Goal: Transaction & Acquisition: Subscribe to service/newsletter

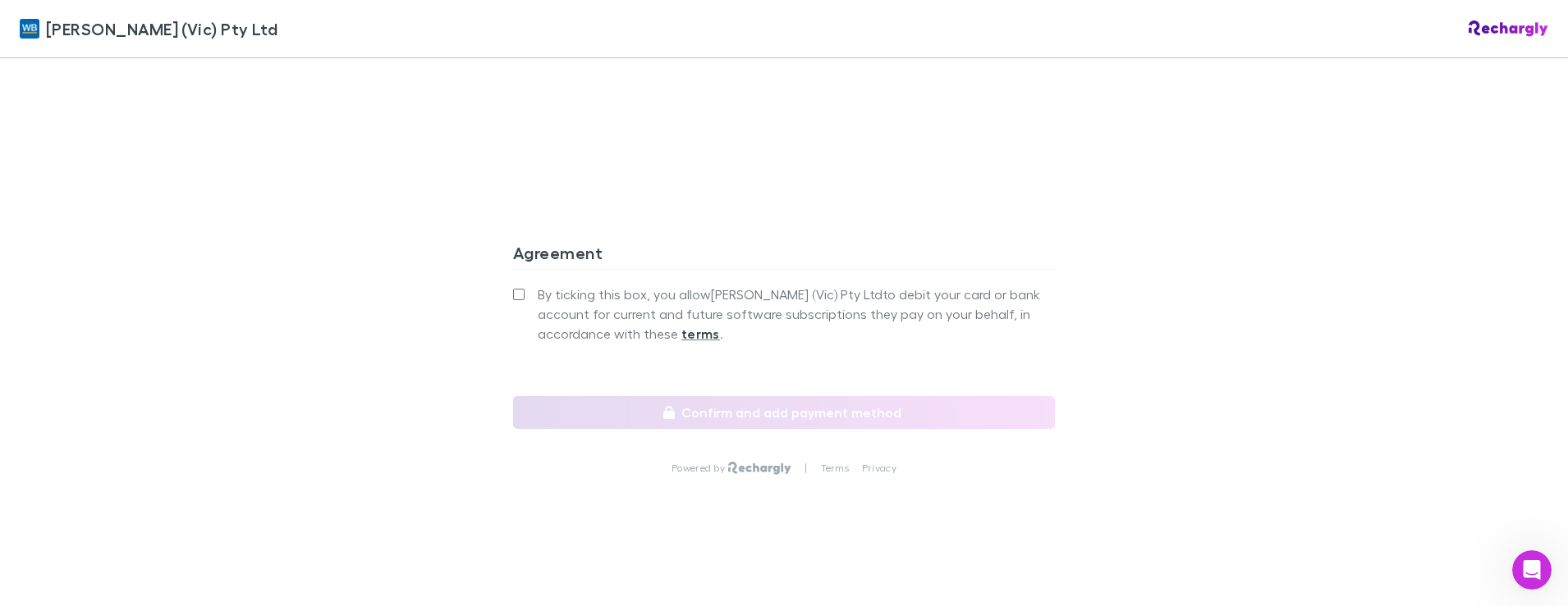
scroll to position [1445, 0]
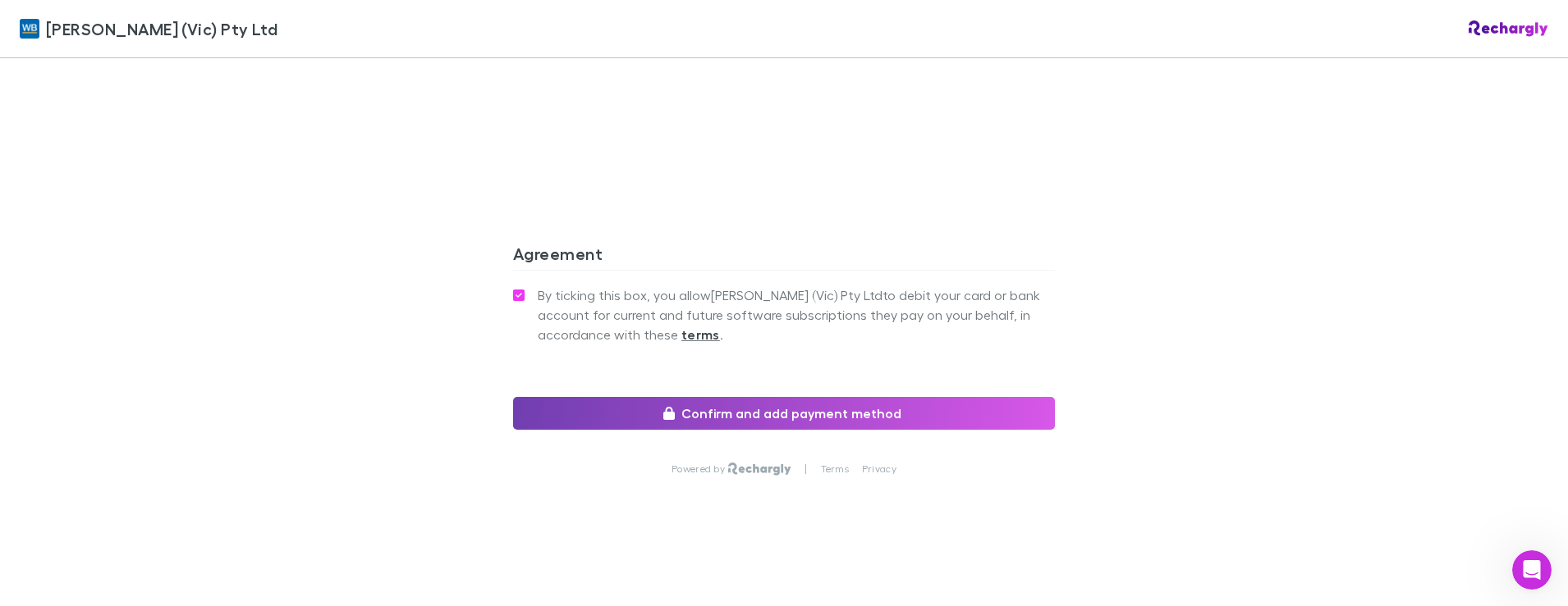
click at [754, 416] on button "Confirm and add payment method" at bounding box center [784, 413] width 542 height 32
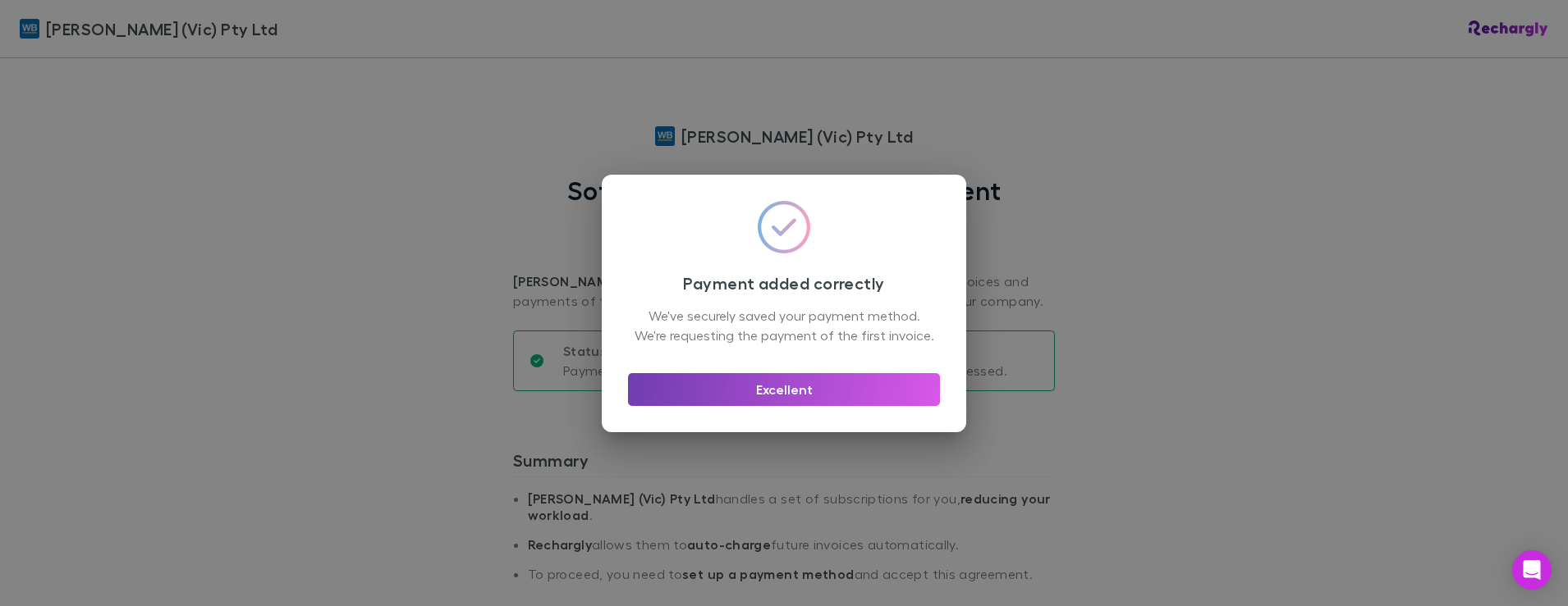
click at [784, 396] on button "Excellent" at bounding box center [784, 389] width 312 height 32
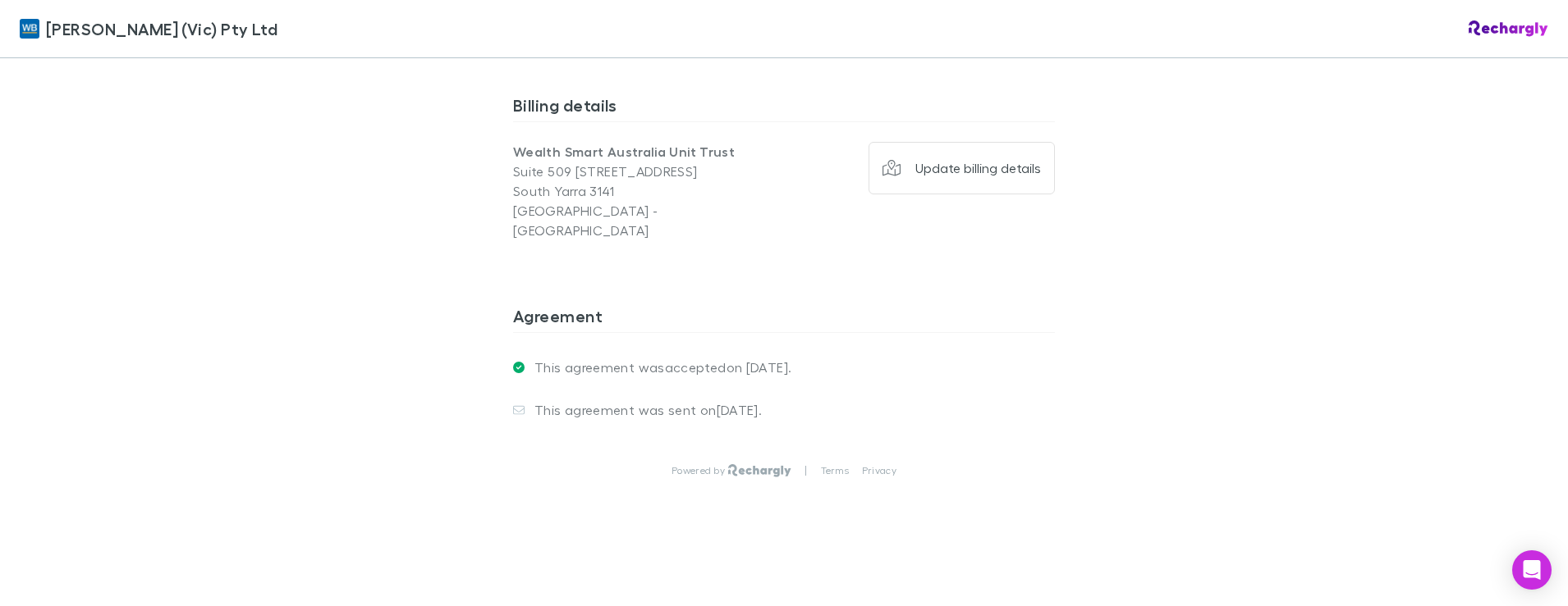
scroll to position [1267, 0]
